Goal: Transaction & Acquisition: Purchase product/service

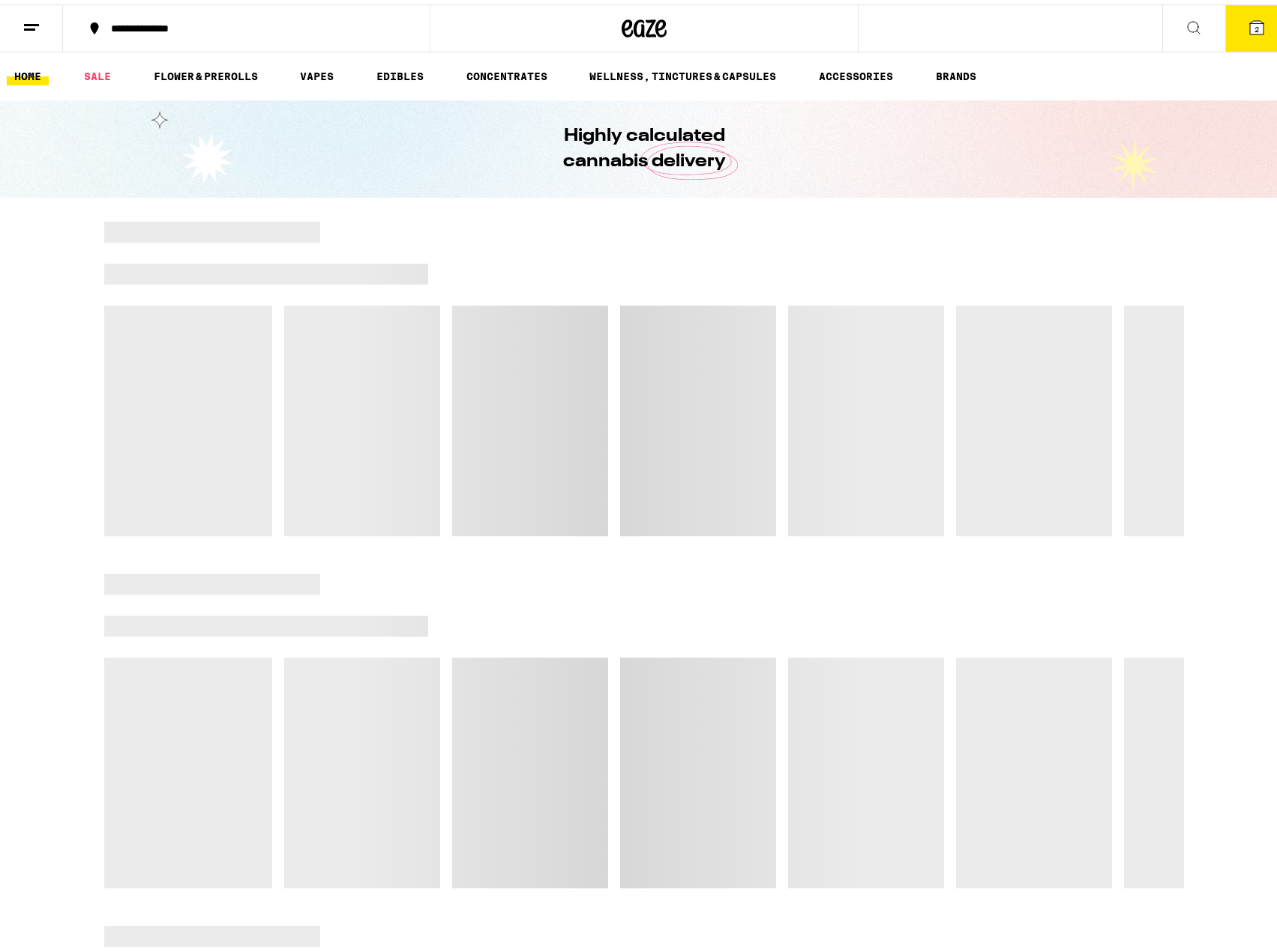
click at [1250, 27] on icon at bounding box center [1256, 23] width 14 height 14
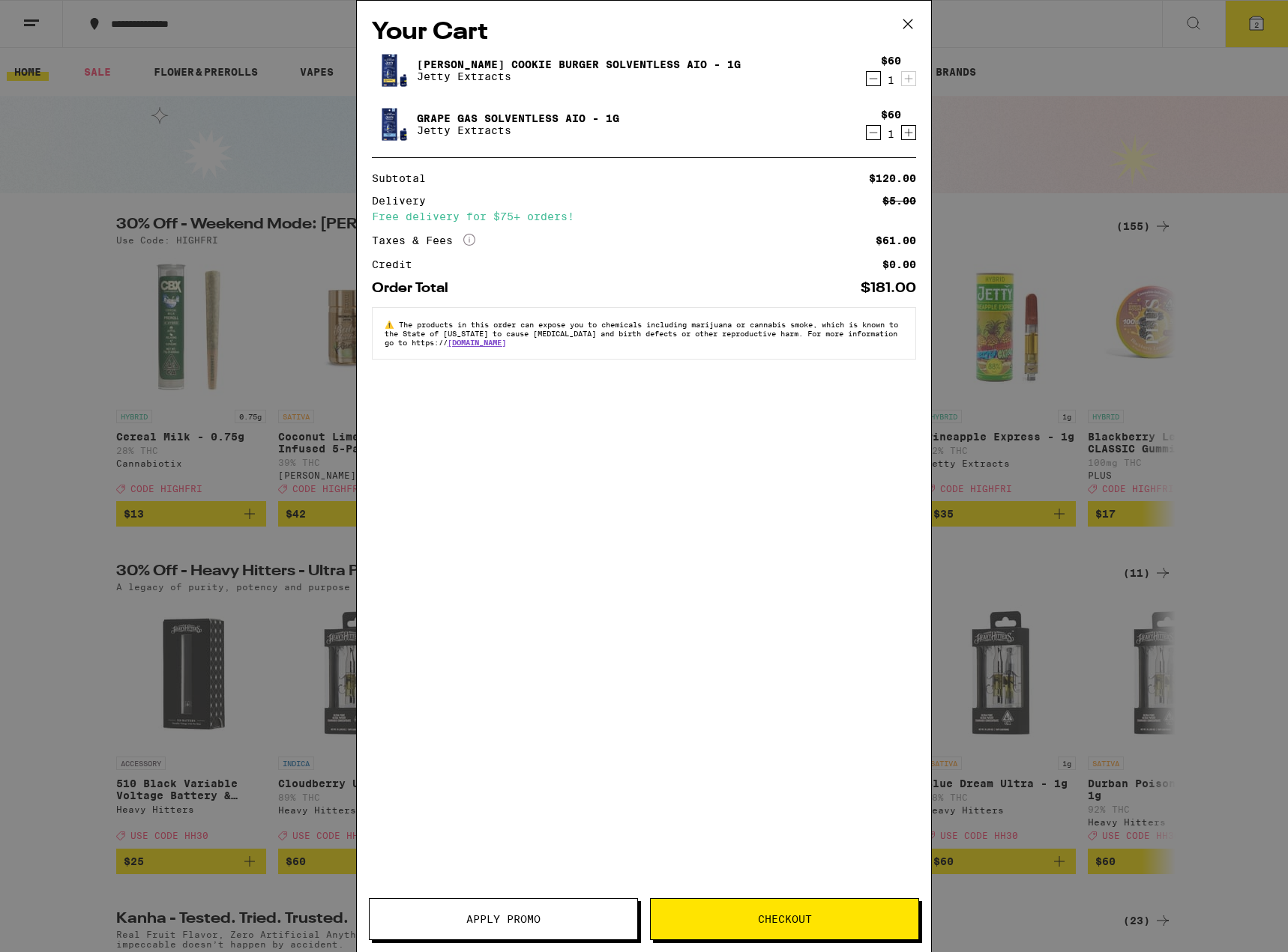
click at [776, 925] on span "Checkout" at bounding box center [785, 919] width 54 height 10
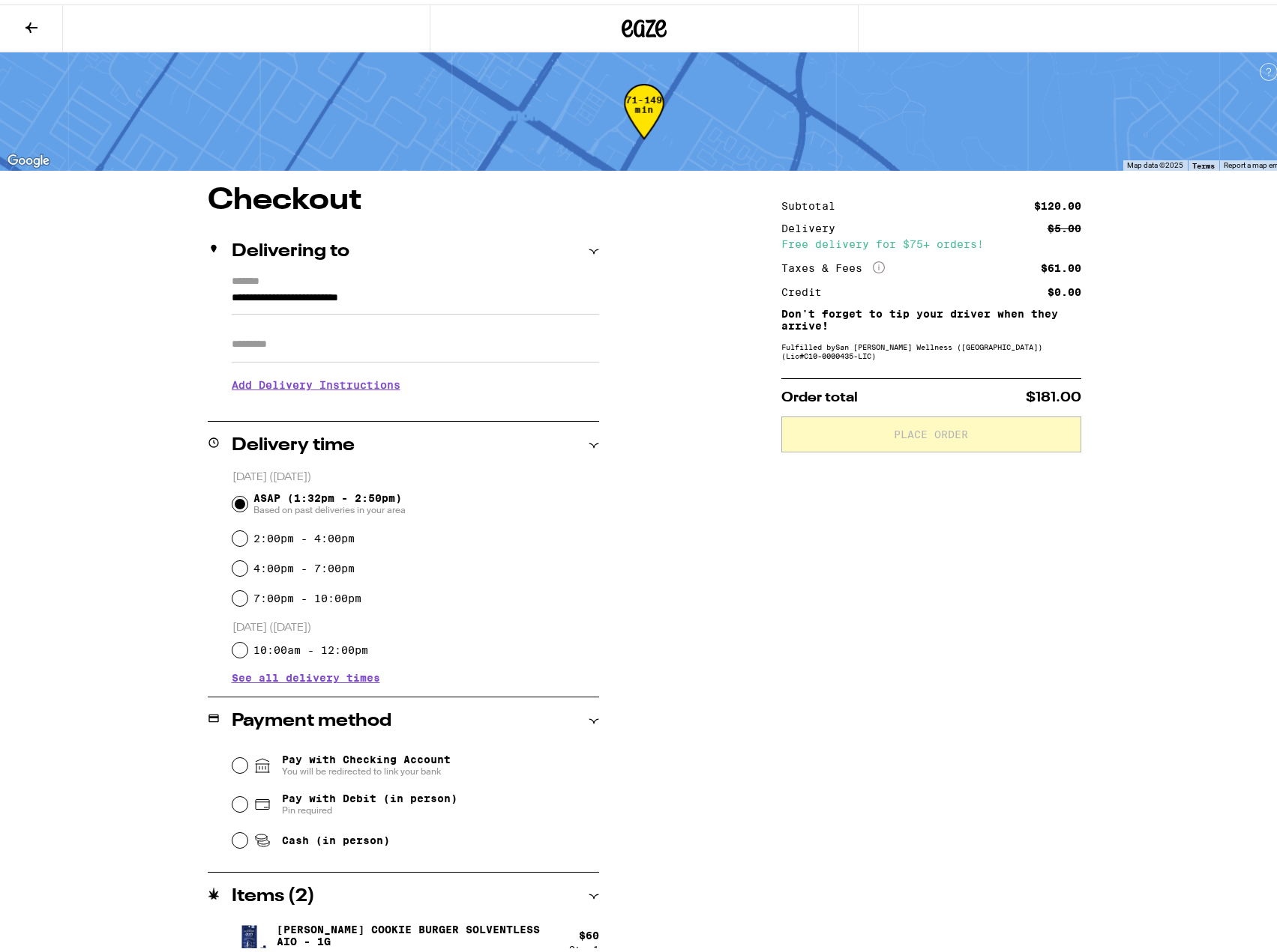
scroll to position [72, 0]
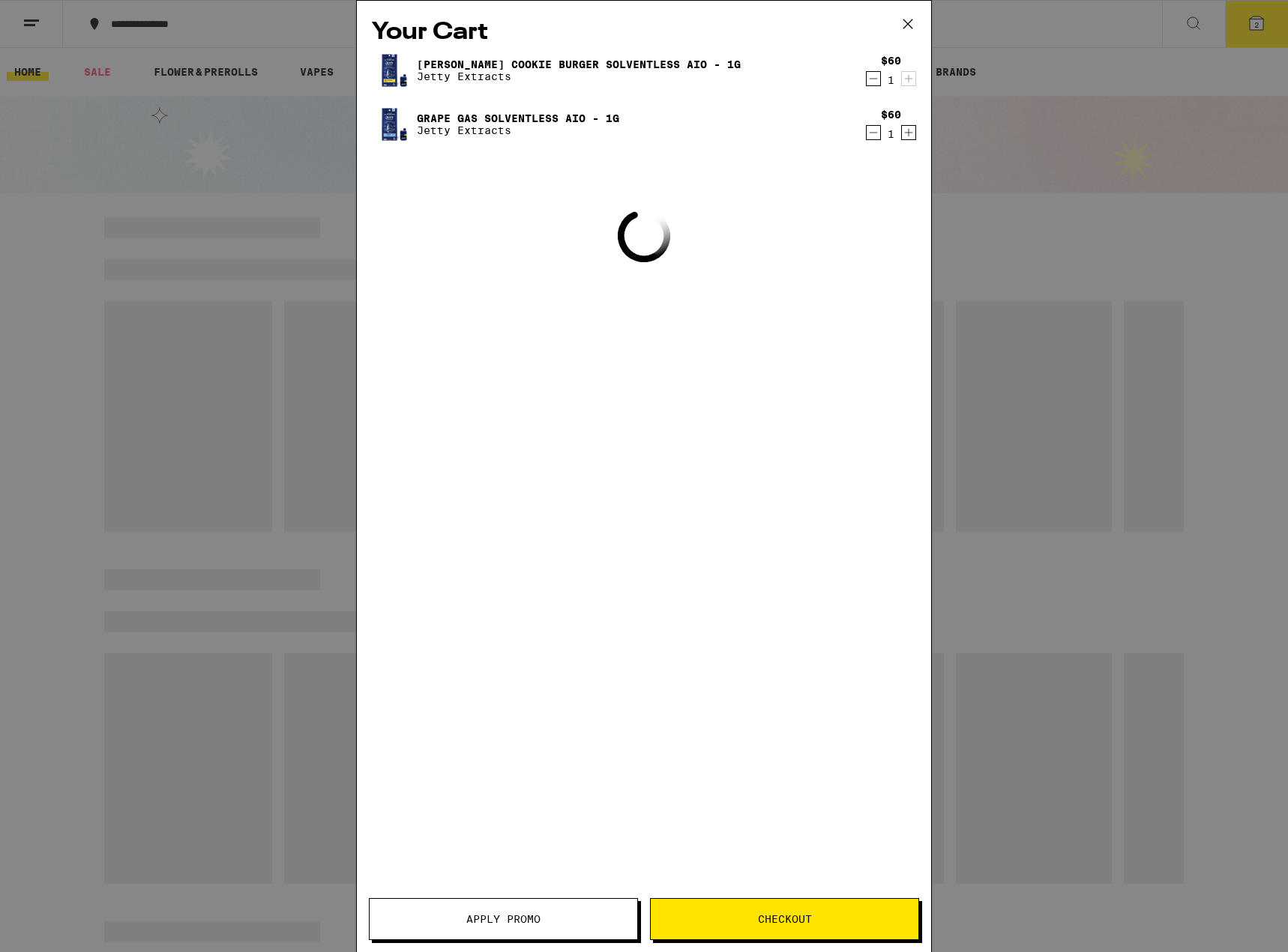
click at [532, 930] on button "Apply Promo" at bounding box center [503, 920] width 270 height 42
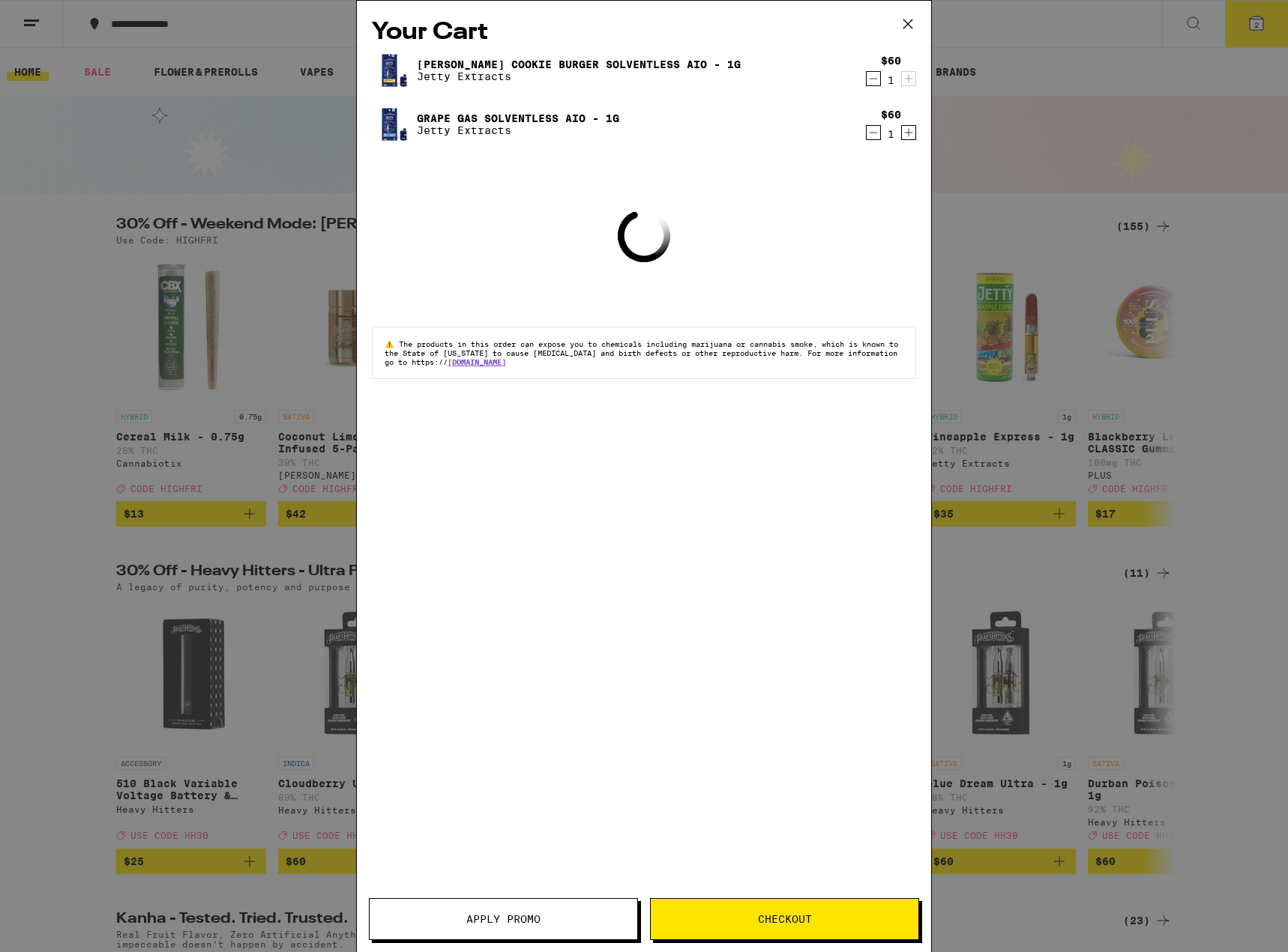
click at [531, 922] on span "Apply Promo" at bounding box center [503, 919] width 74 height 10
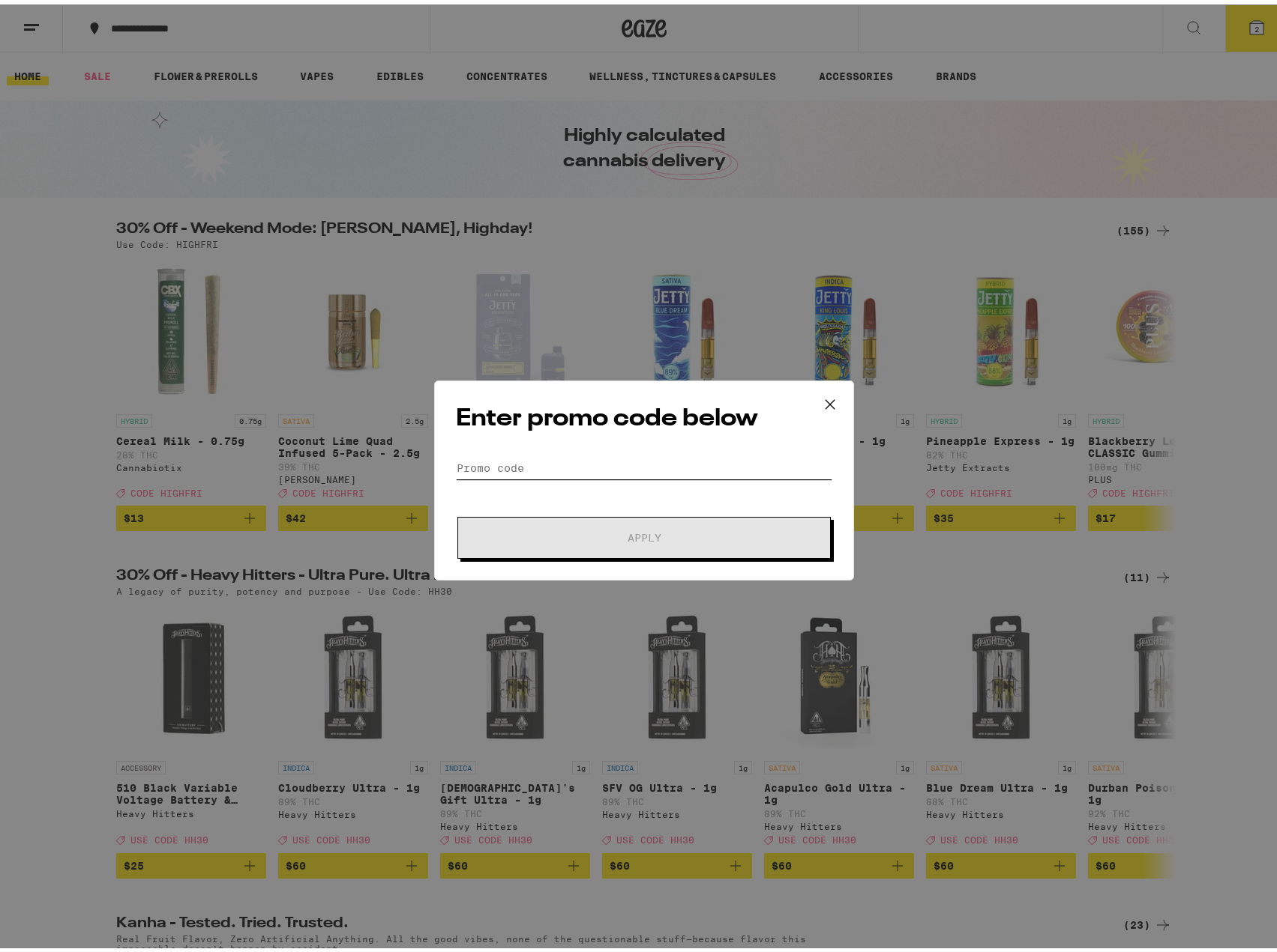
click at [538, 463] on input "Promo Code" at bounding box center [644, 464] width 377 height 23
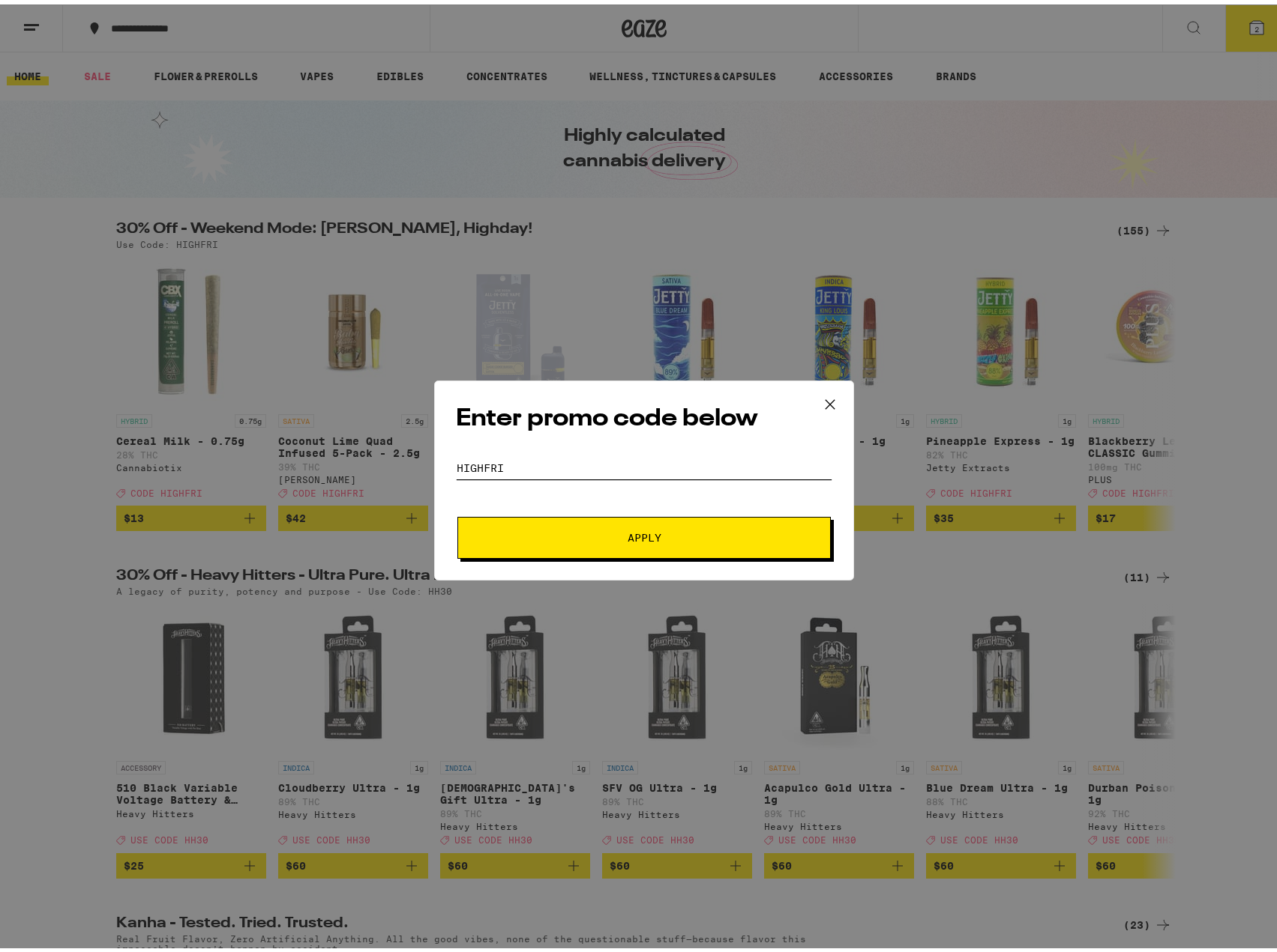
type input "HIGHFRI"
click at [638, 538] on span "Apply" at bounding box center [644, 533] width 34 height 10
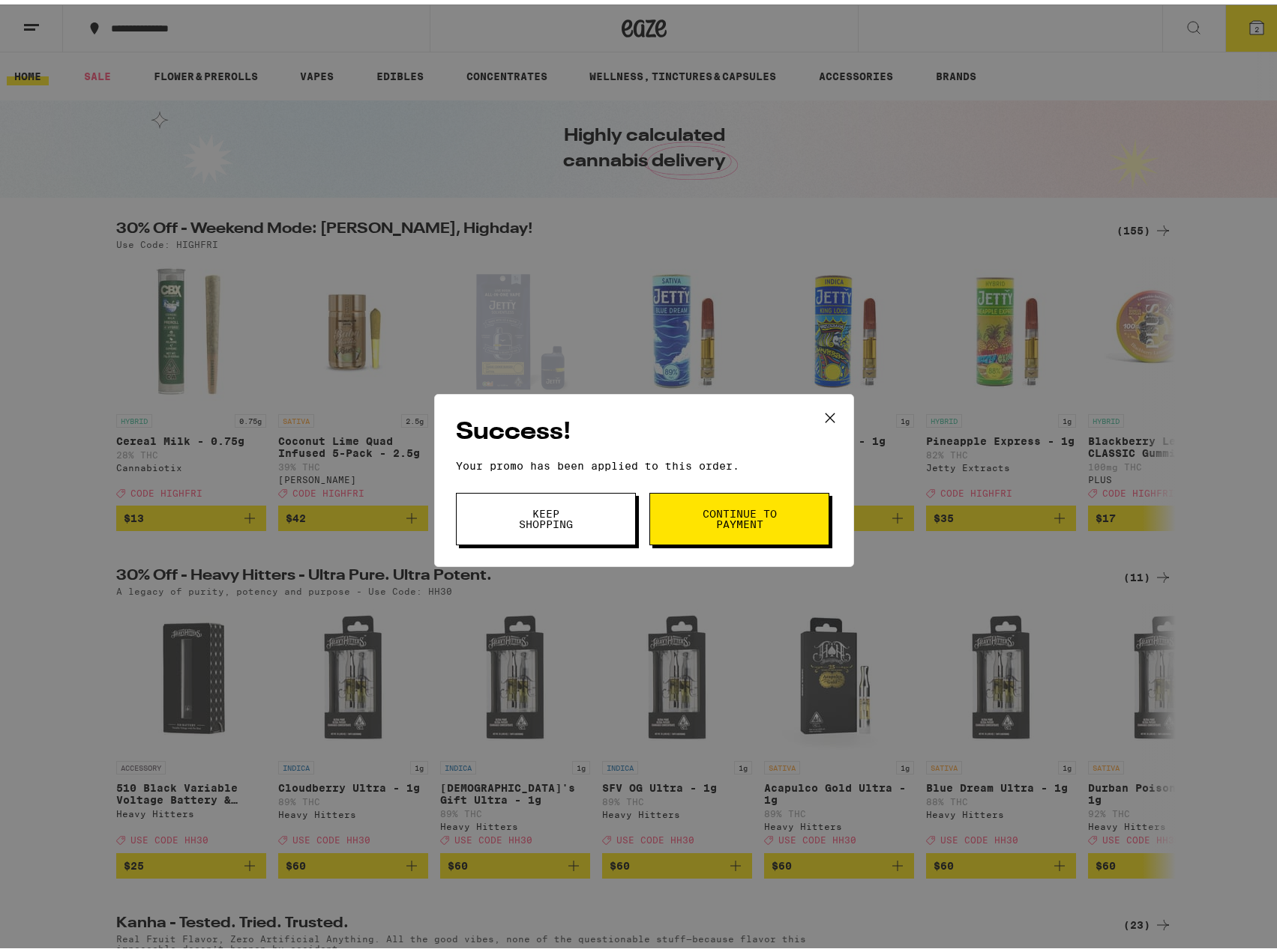
click at [713, 524] on span "Continue to payment" at bounding box center [739, 514] width 76 height 21
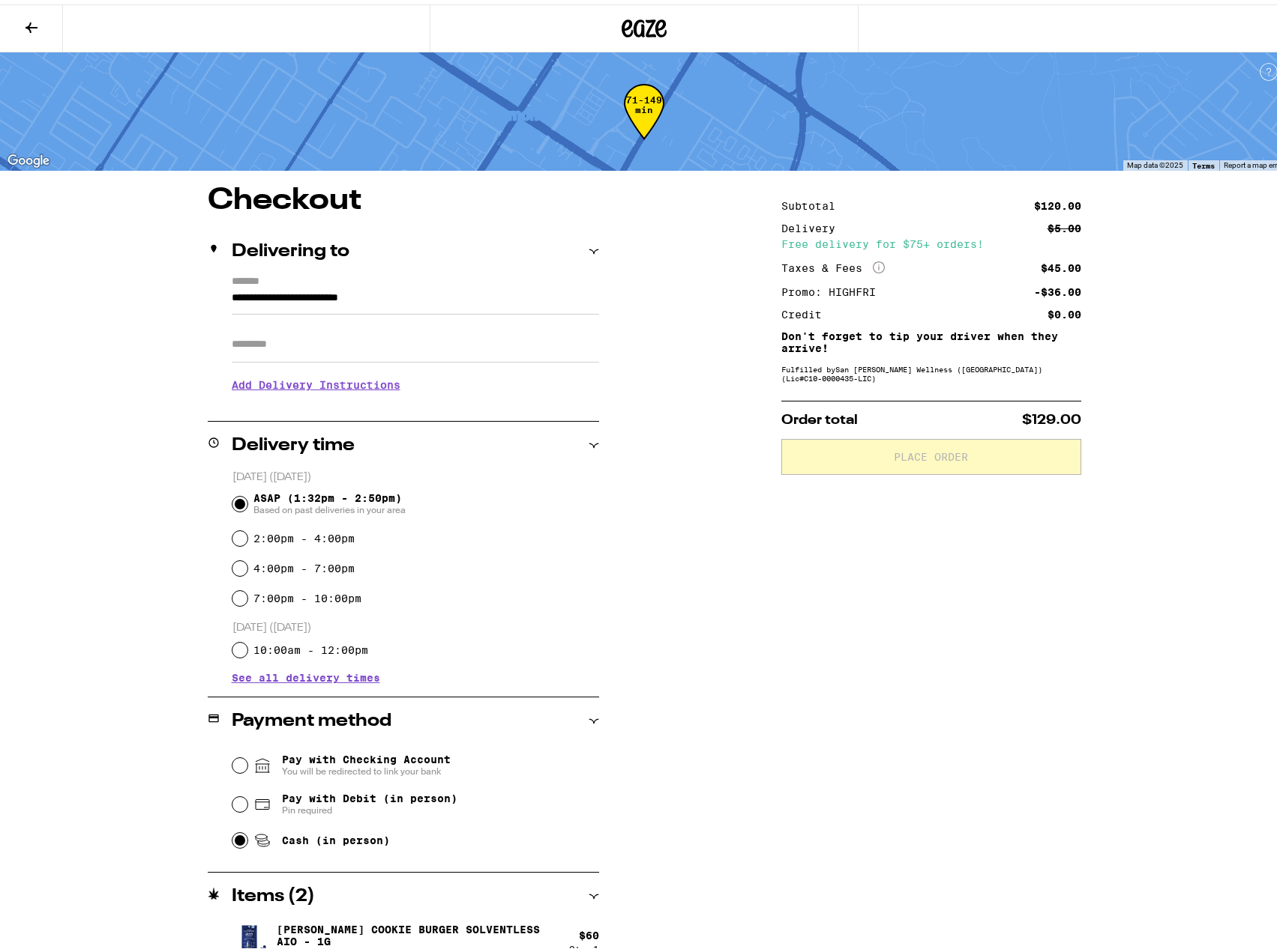
click at [236, 839] on input "Cash (in person)" at bounding box center [240, 836] width 15 height 15
radio input "true"
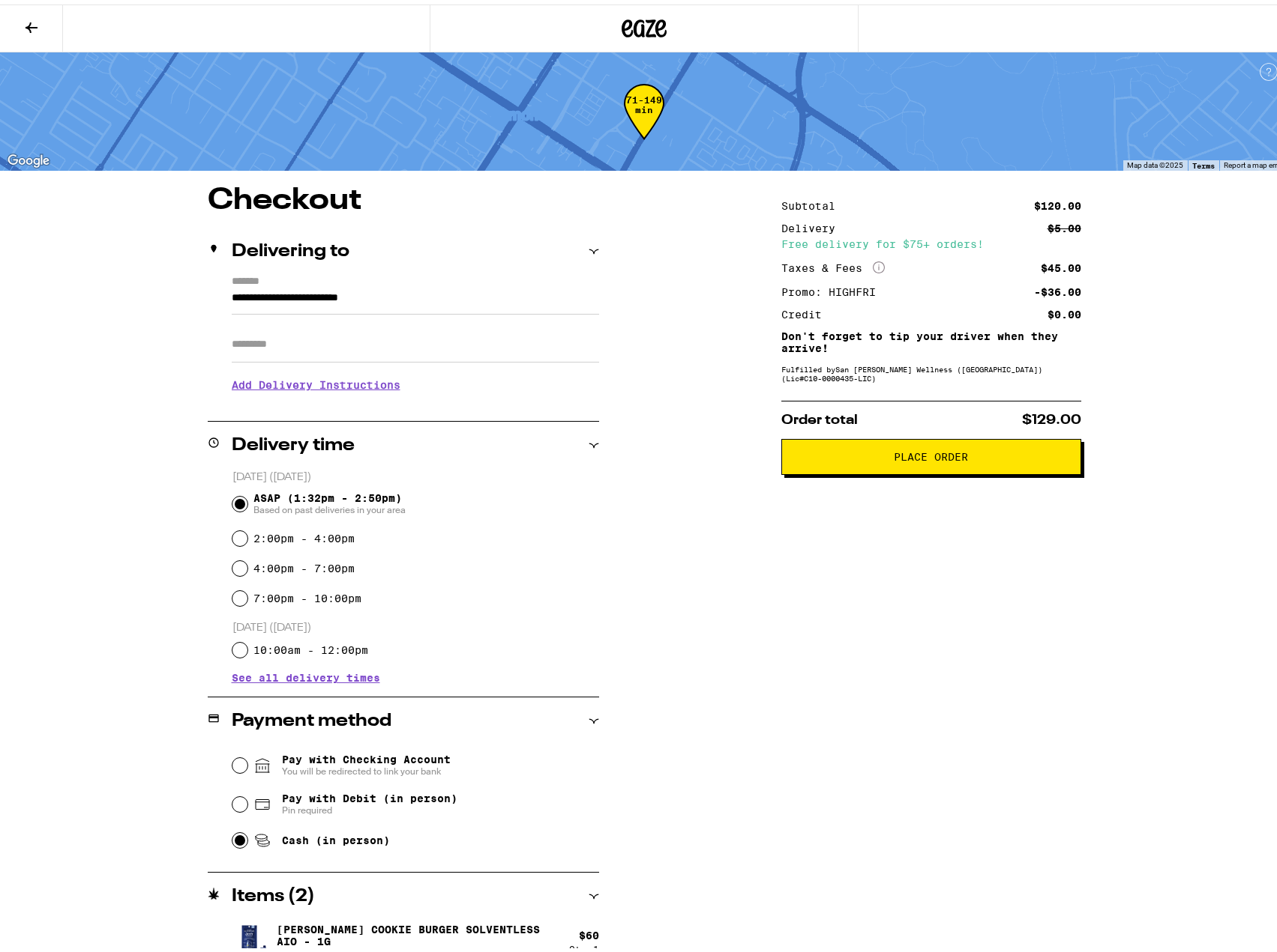
click at [894, 458] on span "Place Order" at bounding box center [930, 452] width 74 height 10
